Goal: Entertainment & Leisure: Browse casually

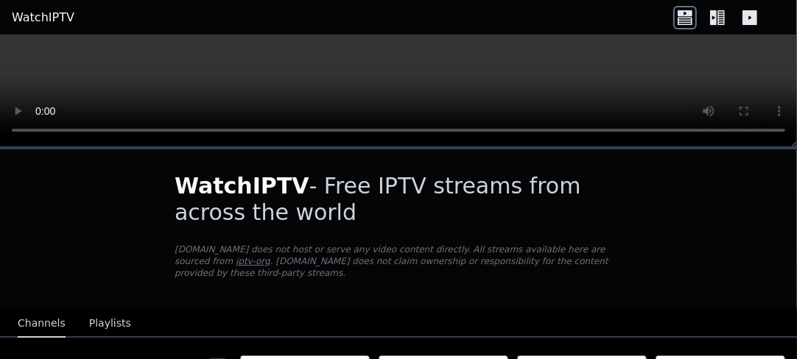
scroll to position [571, 0]
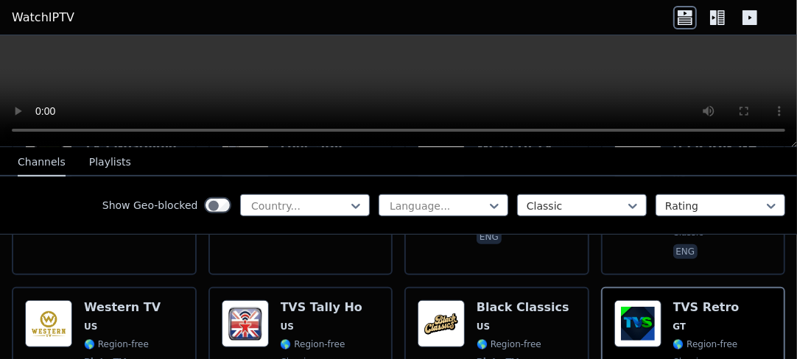
click at [250, 70] on video at bounding box center [398, 91] width 797 height 112
click at [392, 91] on video at bounding box center [398, 91] width 797 height 112
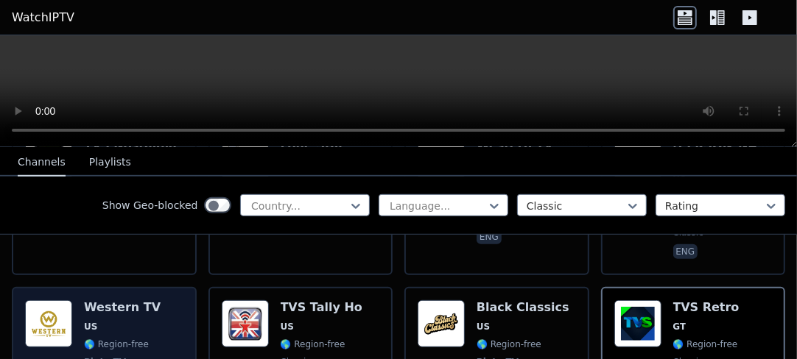
click at [41, 300] on img at bounding box center [48, 323] width 47 height 47
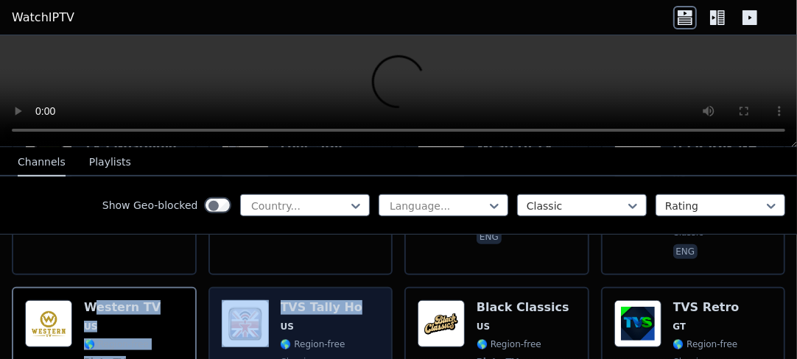
drag, startPoint x: 329, startPoint y: 241, endPoint x: 364, endPoint y: 237, distance: 34.8
click at [324, 300] on h6 "TVS Tally Ho" at bounding box center [322, 307] width 82 height 15
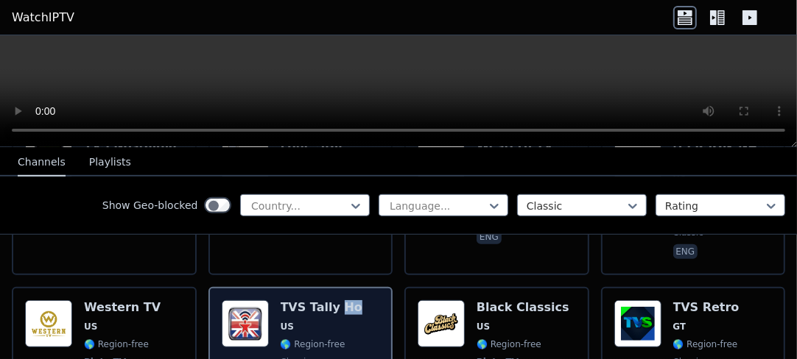
click at [324, 300] on h6 "TVS Tally Ho" at bounding box center [322, 307] width 82 height 15
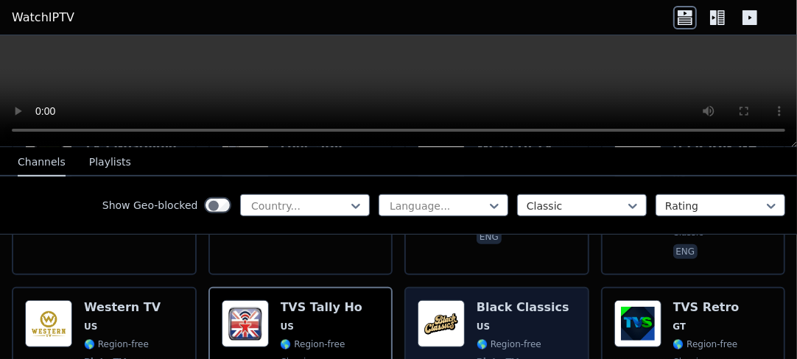
click at [460, 300] on div "Popularity 120 Black Classics US 🌎 Region-free Pluto TV classic eng" at bounding box center [497, 354] width 158 height 109
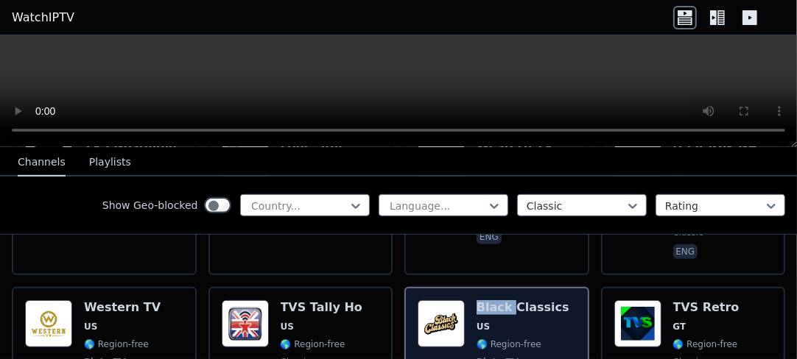
click at [460, 300] on div "Popularity 120 Black Classics US 🌎 Region-free Pluto TV classic eng" at bounding box center [497, 354] width 158 height 109
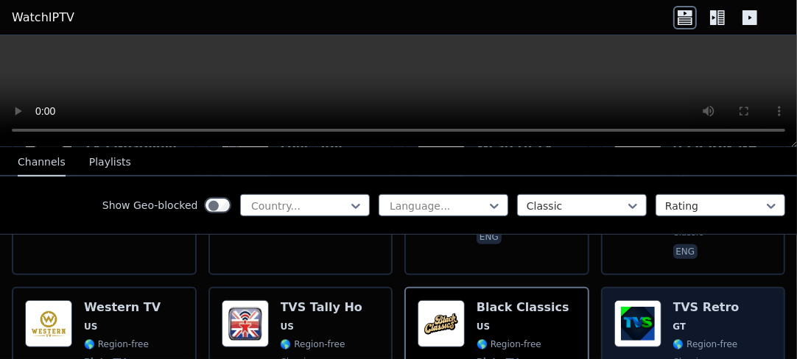
click at [673, 300] on h6 "TVS Retro" at bounding box center [706, 307] width 66 height 15
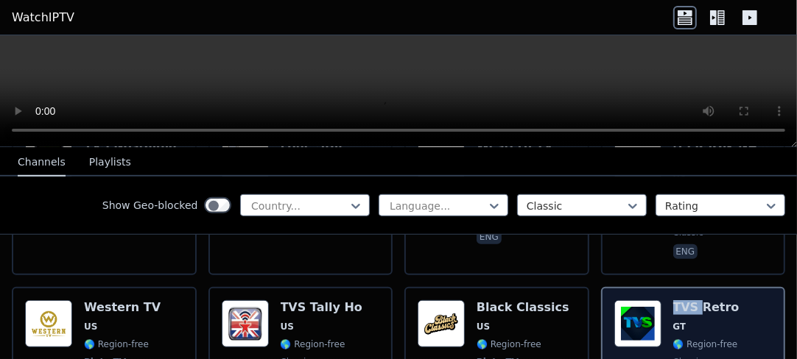
click at [673, 300] on h6 "TVS Retro" at bounding box center [706, 307] width 66 height 15
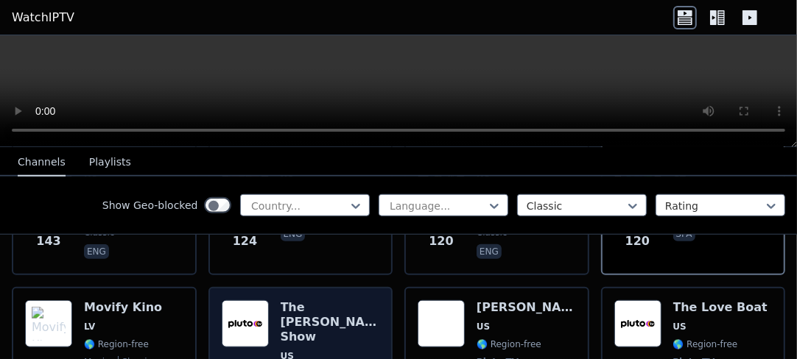
scroll to position [792, 0]
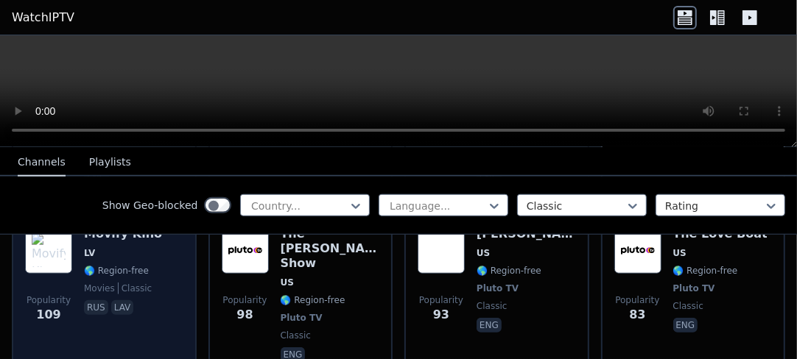
click at [191, 248] on div "Popularity 109 Movify Kino LV 🌎 Region-free movies classic rus lav" at bounding box center [104, 296] width 185 height 165
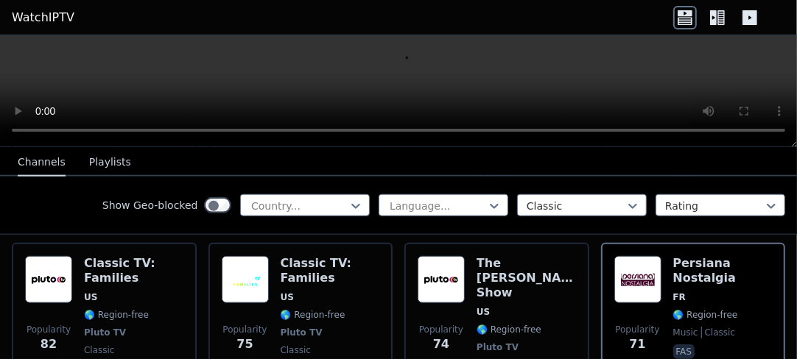
scroll to position [1013, 0]
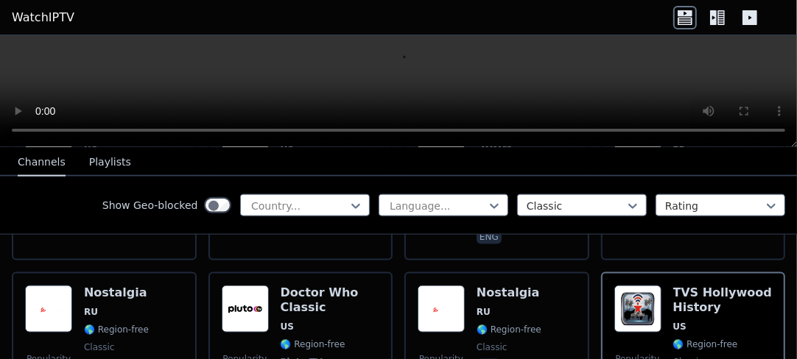
scroll to position [1161, 0]
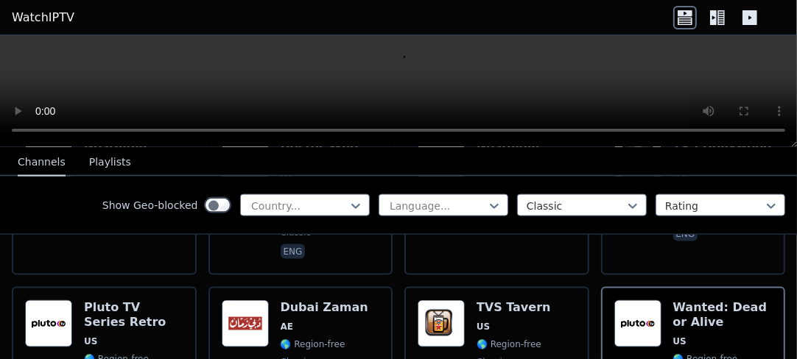
scroll to position [1308, 0]
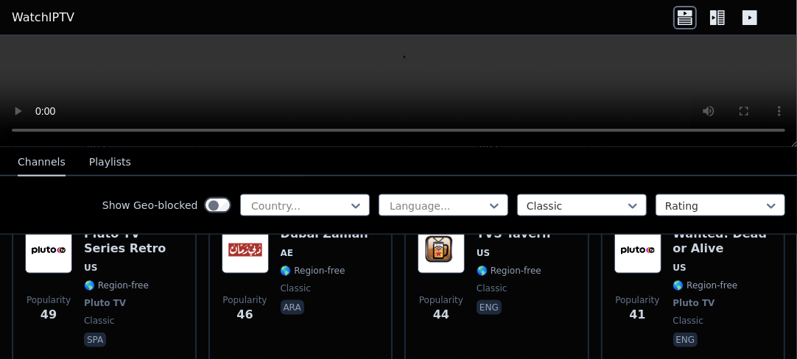
scroll to position [1455, 0]
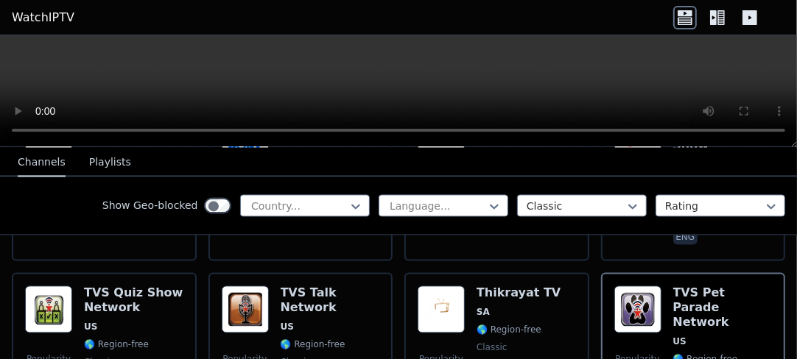
scroll to position [1778, 0]
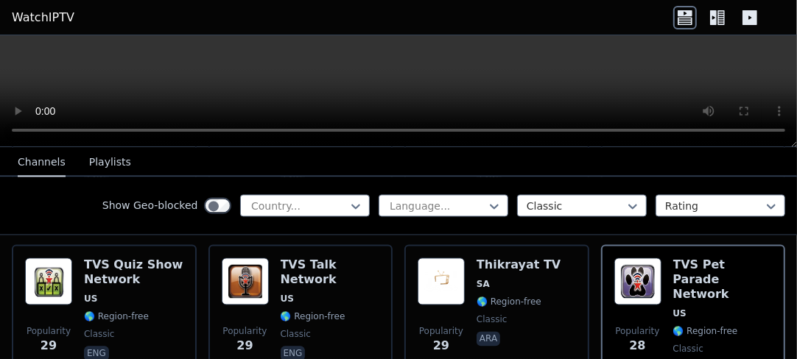
click at [365, 44] on video at bounding box center [398, 91] width 797 height 112
